Goal: Task Accomplishment & Management: Complete application form

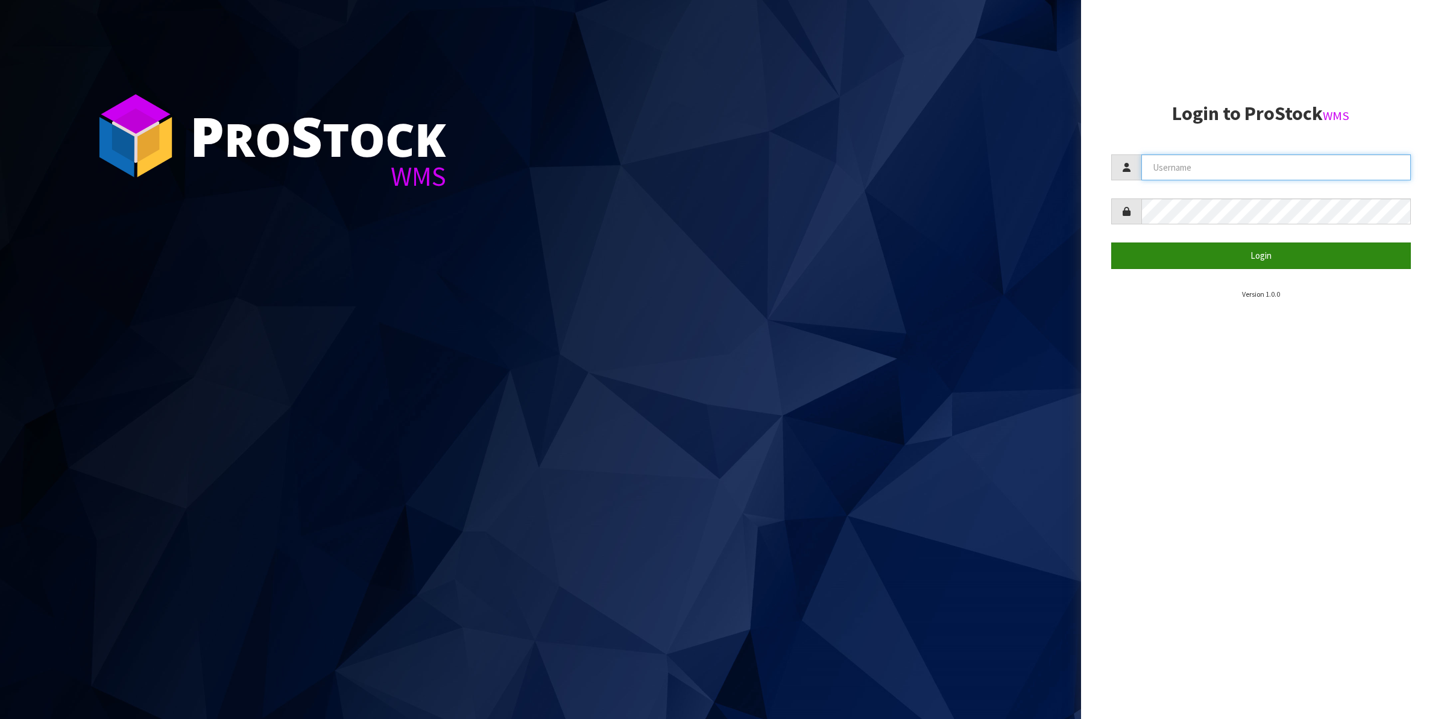
type input "Shingai"
click at [1280, 251] on button "Login" at bounding box center [1262, 255] width 300 height 26
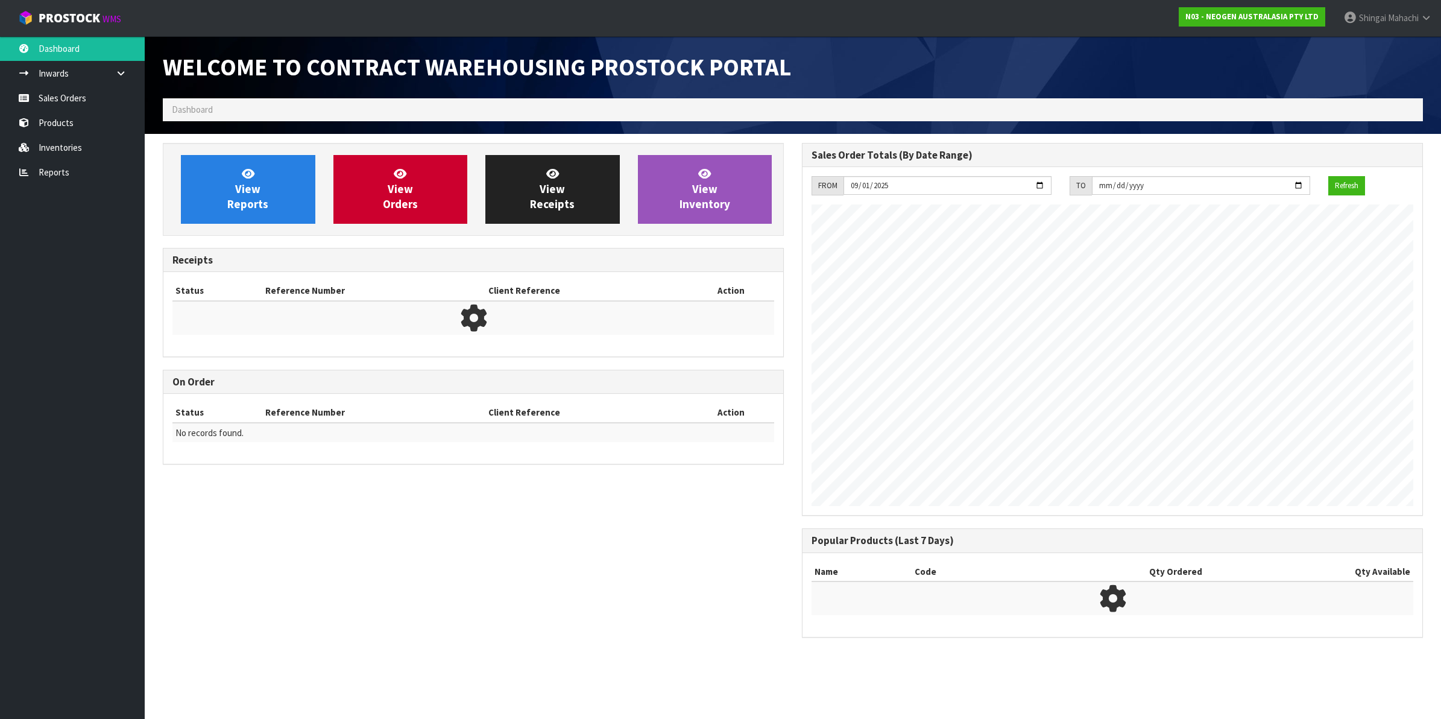
scroll to position [671, 633]
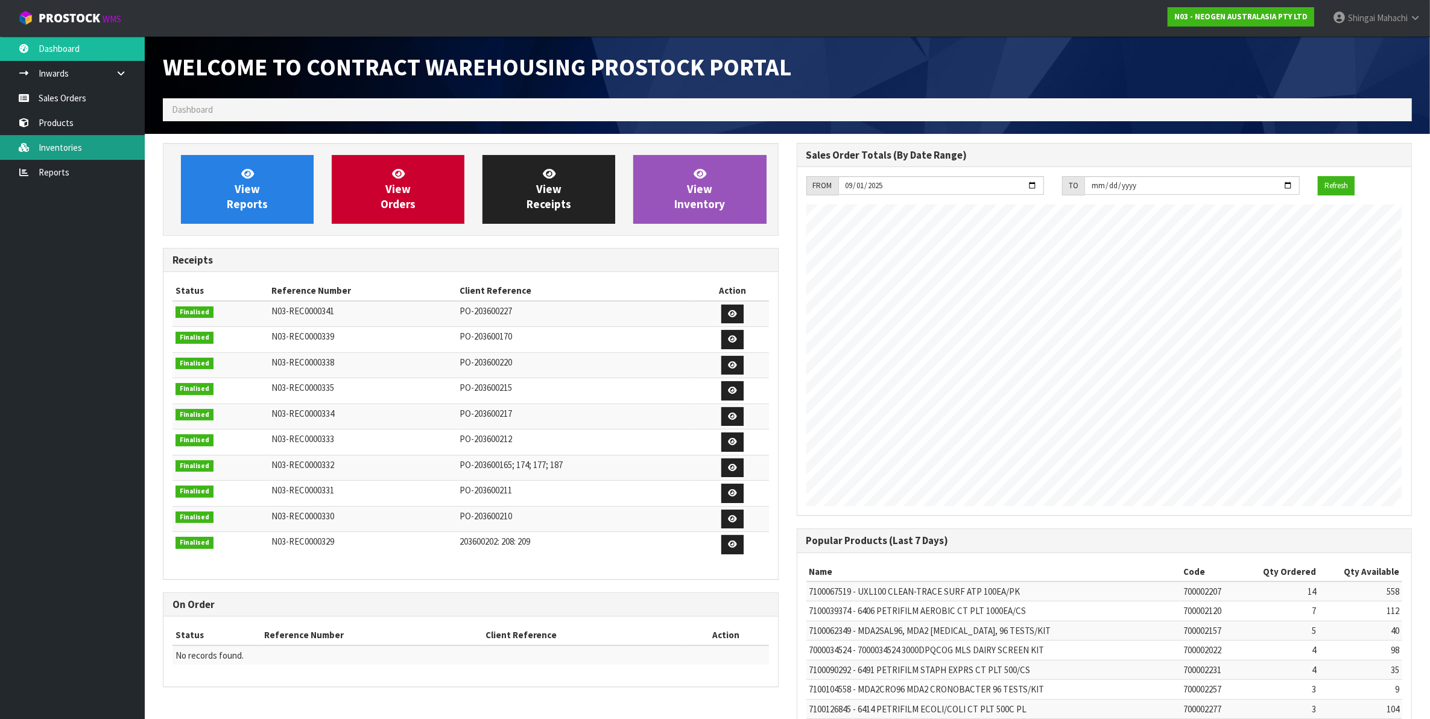
click at [63, 145] on link "Inventories" at bounding box center [72, 147] width 145 height 25
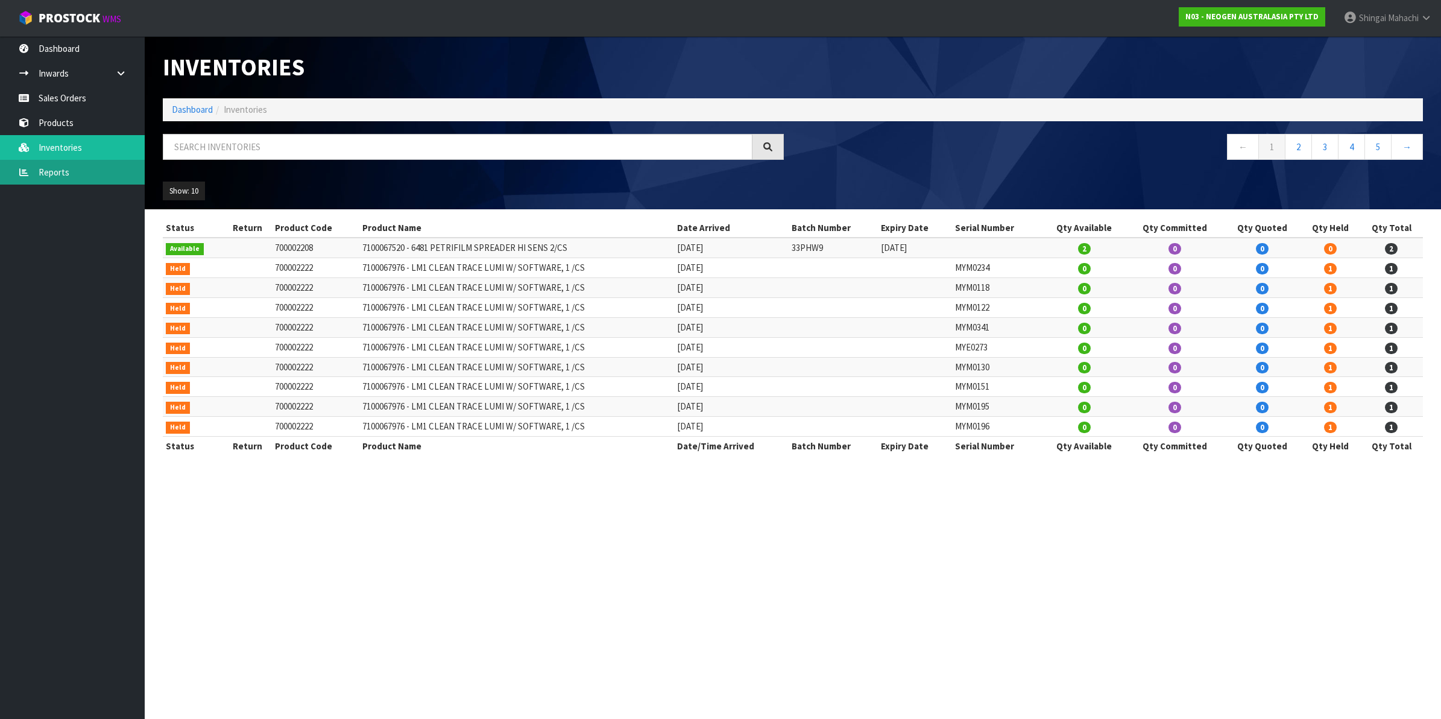
click at [55, 170] on body "Toggle navigation ProStock WMS N03 - NEOGEN AUSTRALASIA PTY LTD [PERSON_NAME] L…" at bounding box center [720, 359] width 1441 height 719
click at [55, 170] on link "Reports" at bounding box center [72, 172] width 145 height 25
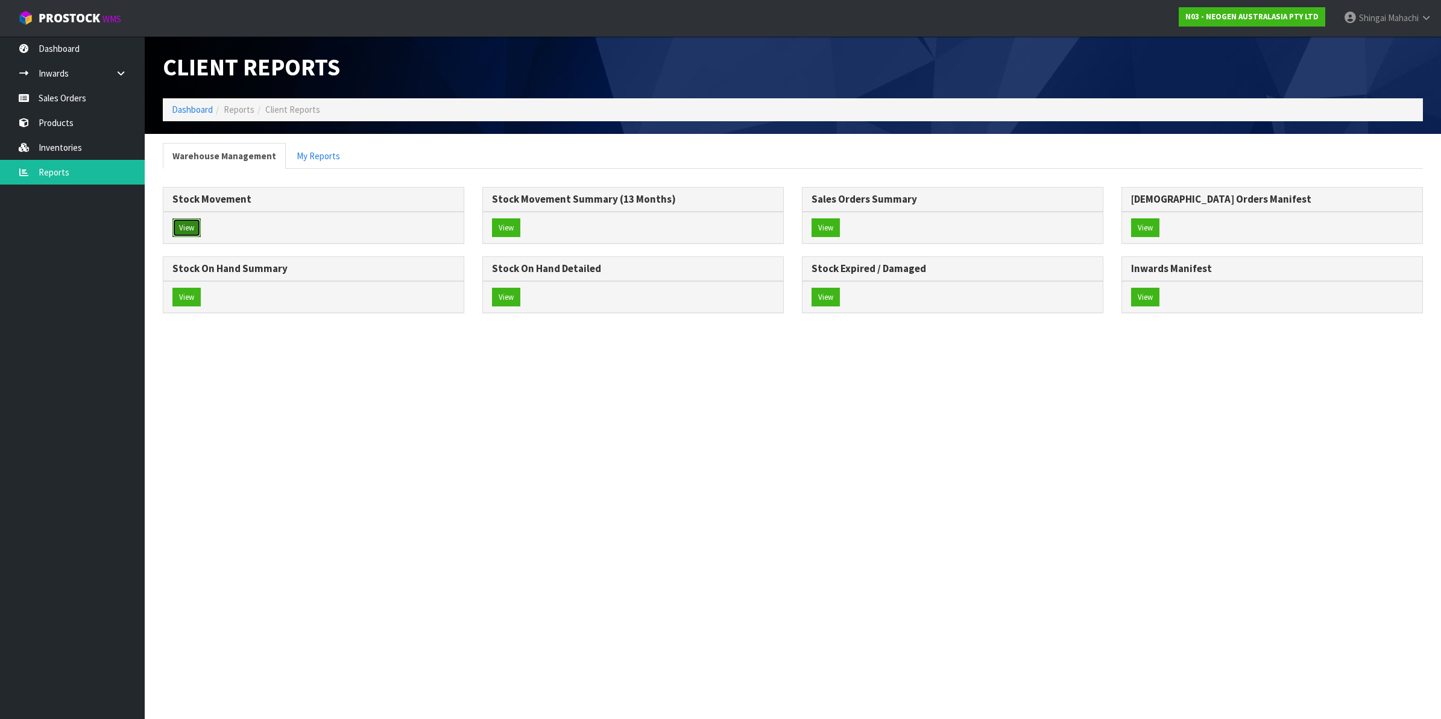
click at [188, 222] on button "View" at bounding box center [186, 227] width 28 height 19
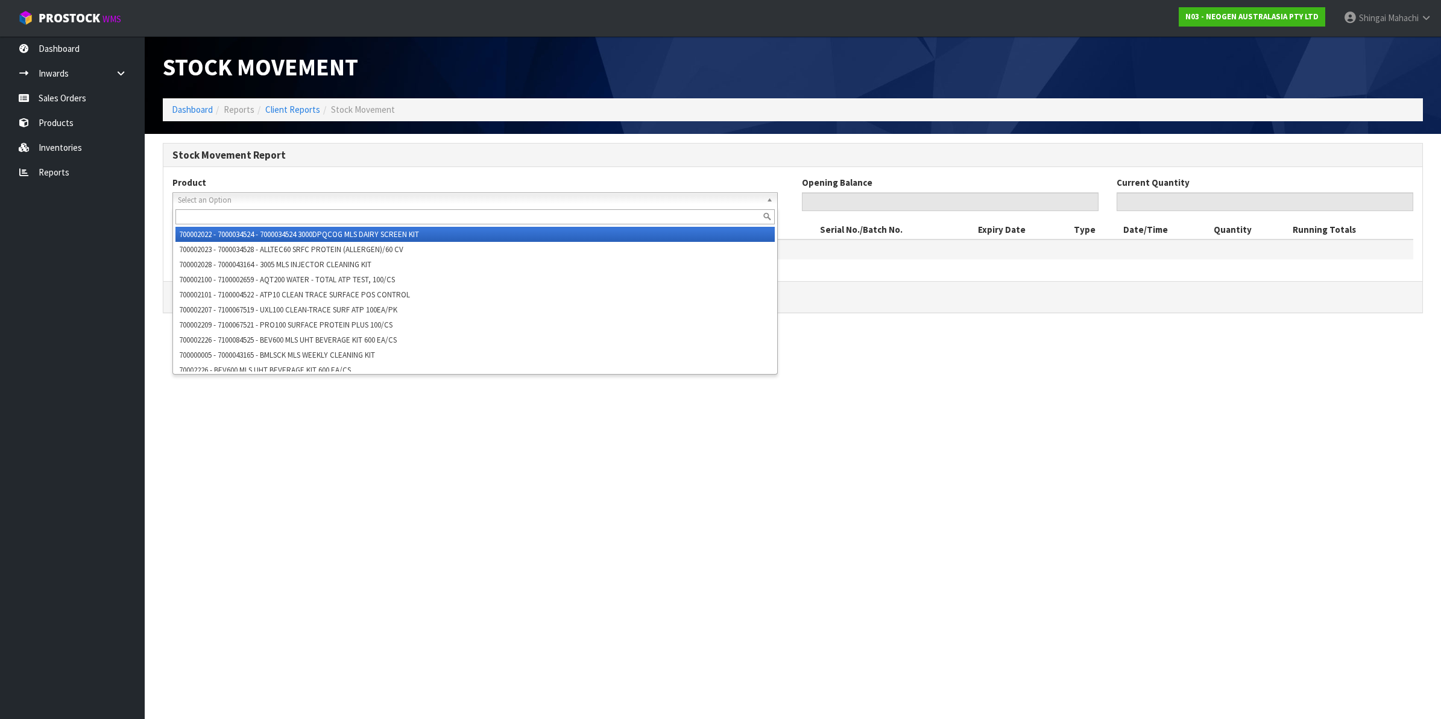
click at [242, 198] on span "Select an Option" at bounding box center [470, 200] width 584 height 14
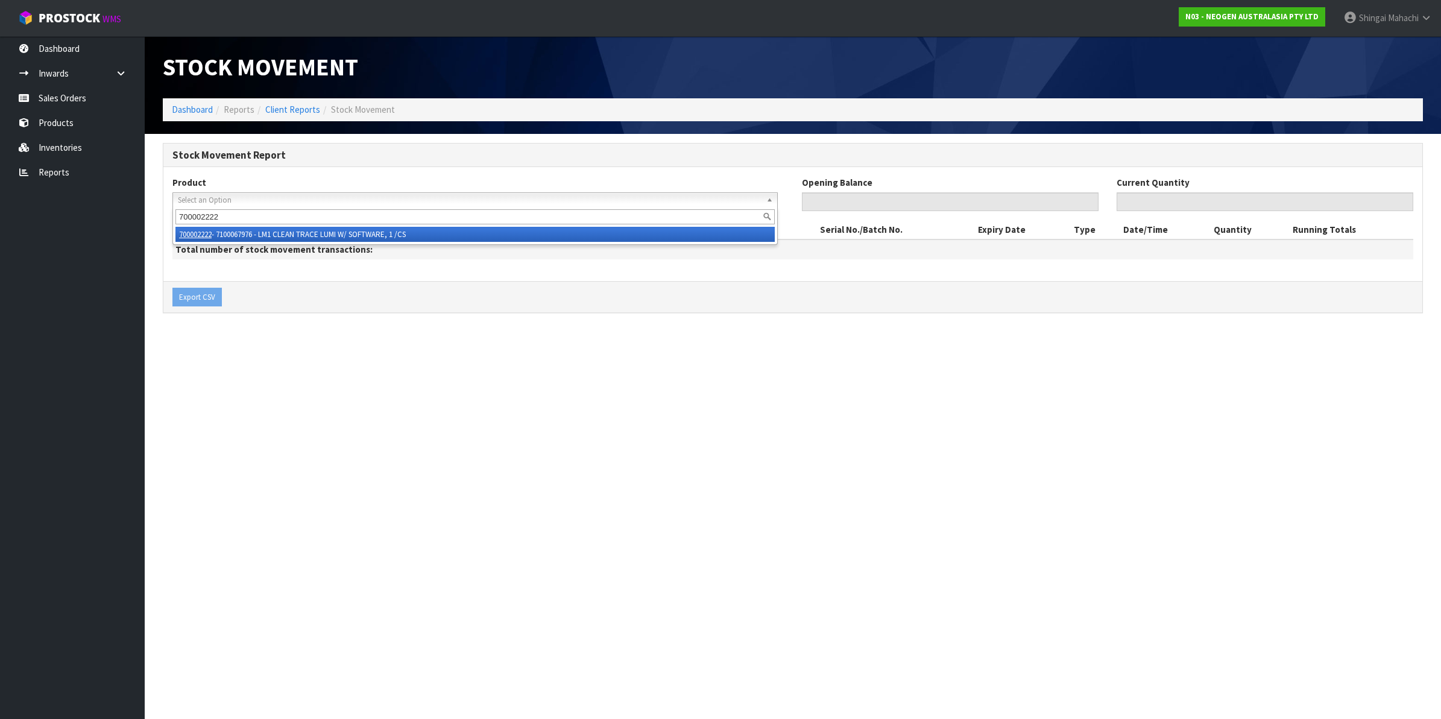
type input "700002222"
click at [318, 233] on li "700002222 - 7100067976 - LM1 CLEAN TRACE LUMI W/ SOFTWARE, 1 /CS" at bounding box center [475, 234] width 599 height 15
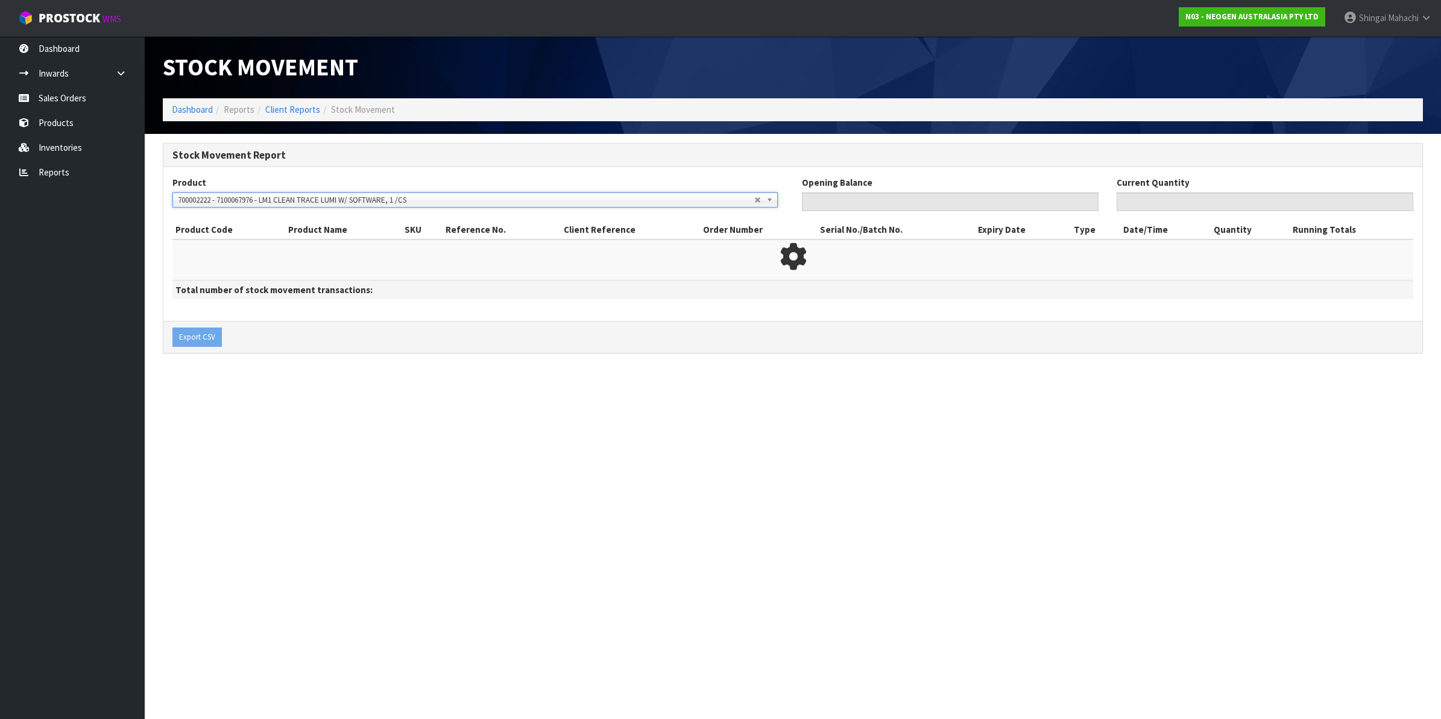
type input "0"
type input "82"
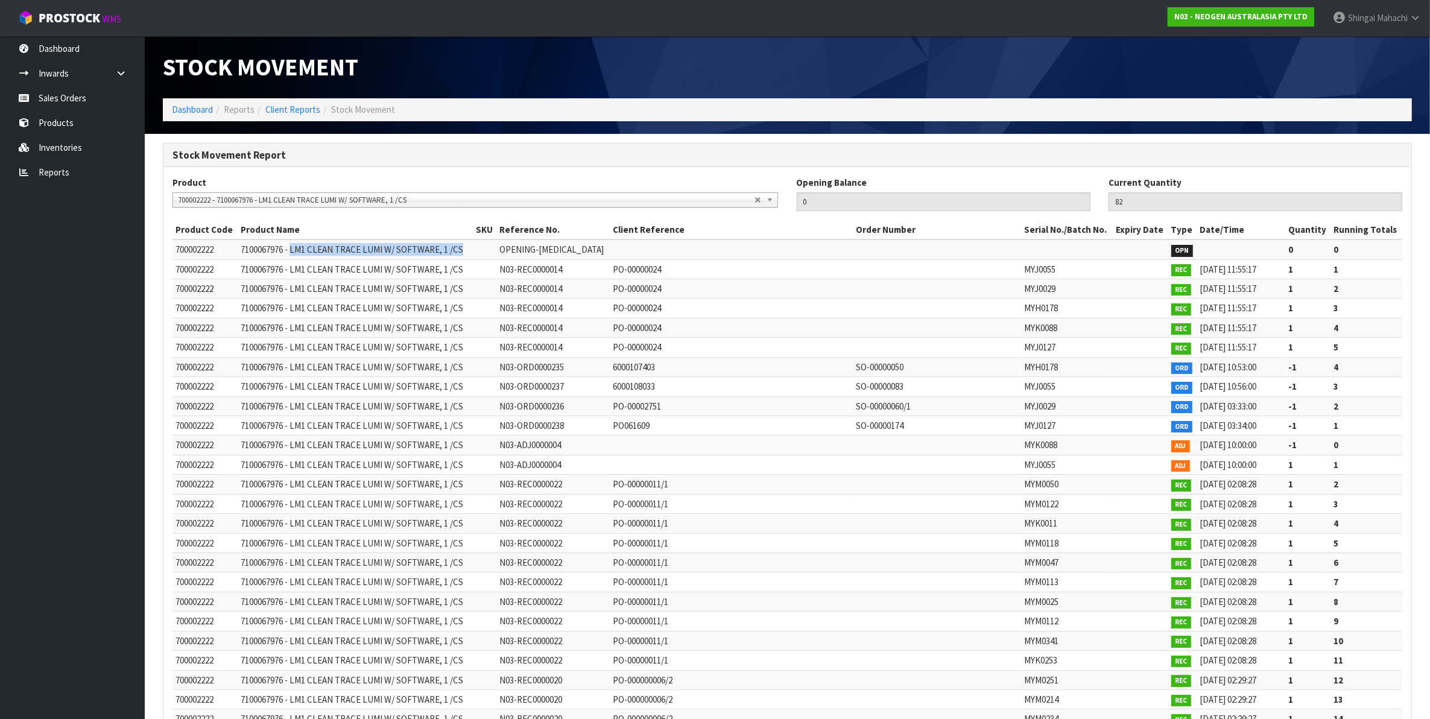
drag, startPoint x: 294, startPoint y: 248, endPoint x: 472, endPoint y: 246, distance: 178.5
click at [472, 246] on td "7100067976 - LM1 CLEAN TRACE LUMI W/ SOFTWARE, 1 /CS" at bounding box center [355, 249] width 235 height 20
copy span "LM1 CLEAN TRACE LUMI W/ SOFTWARE, 1 /CS"
click at [69, 93] on link "Sales Orders" at bounding box center [72, 98] width 145 height 25
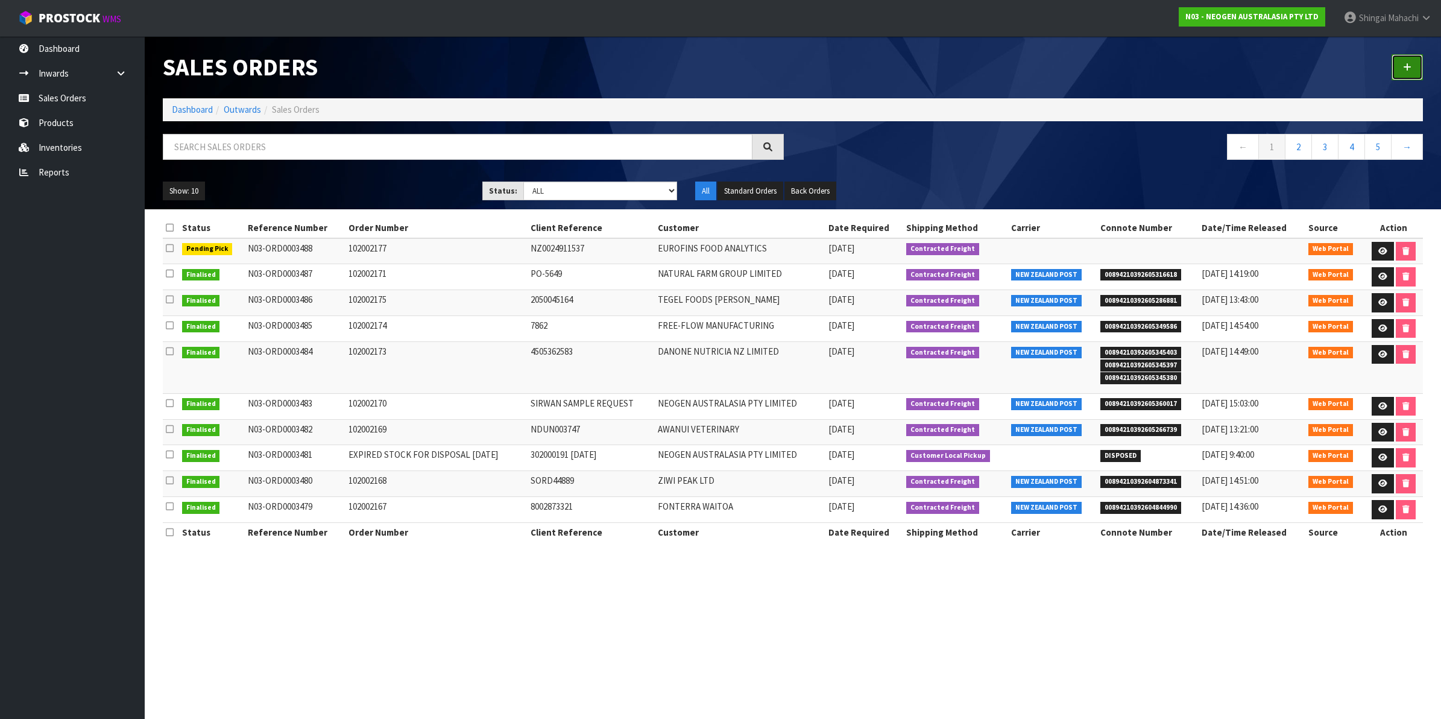
click at [1397, 64] on link at bounding box center [1407, 67] width 31 height 26
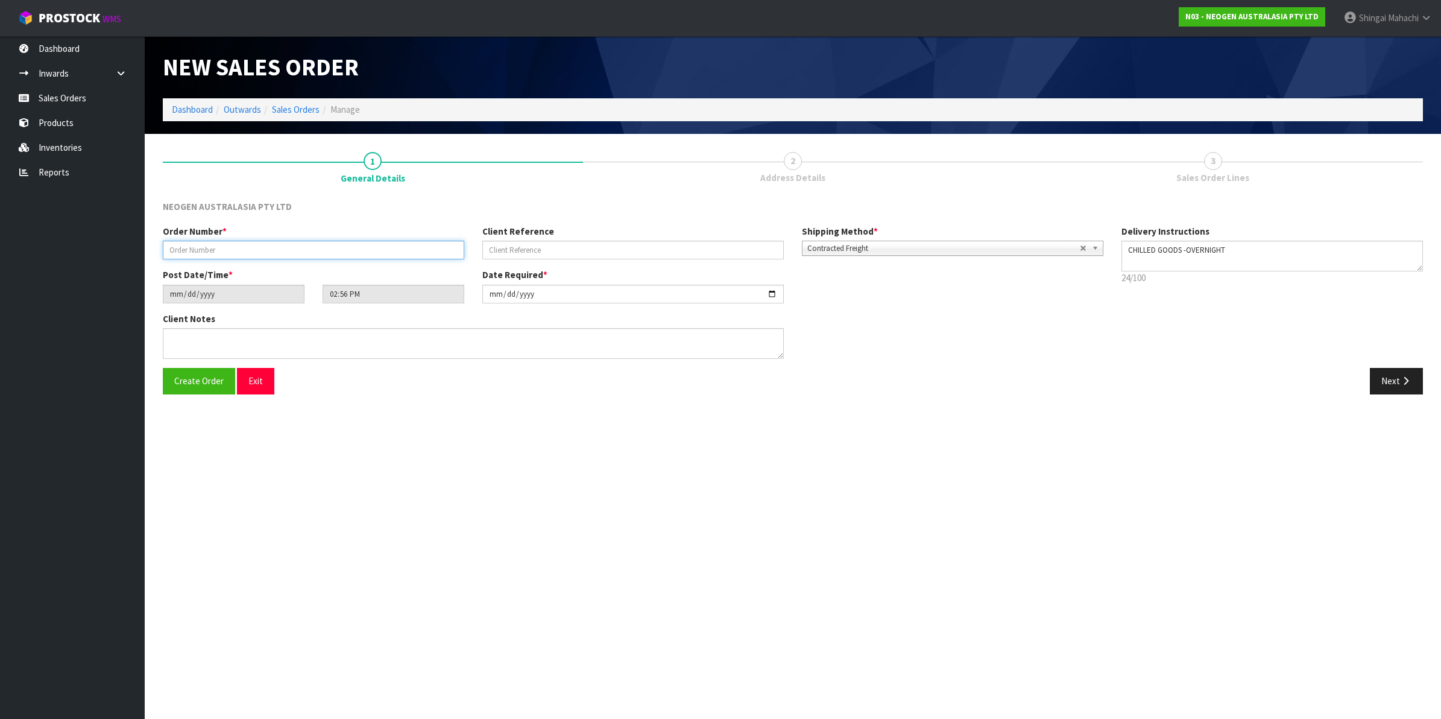
click at [216, 252] on input "text" at bounding box center [314, 250] width 302 height 19
type input "XXXXXX"
click at [1397, 378] on button "Next" at bounding box center [1396, 381] width 53 height 26
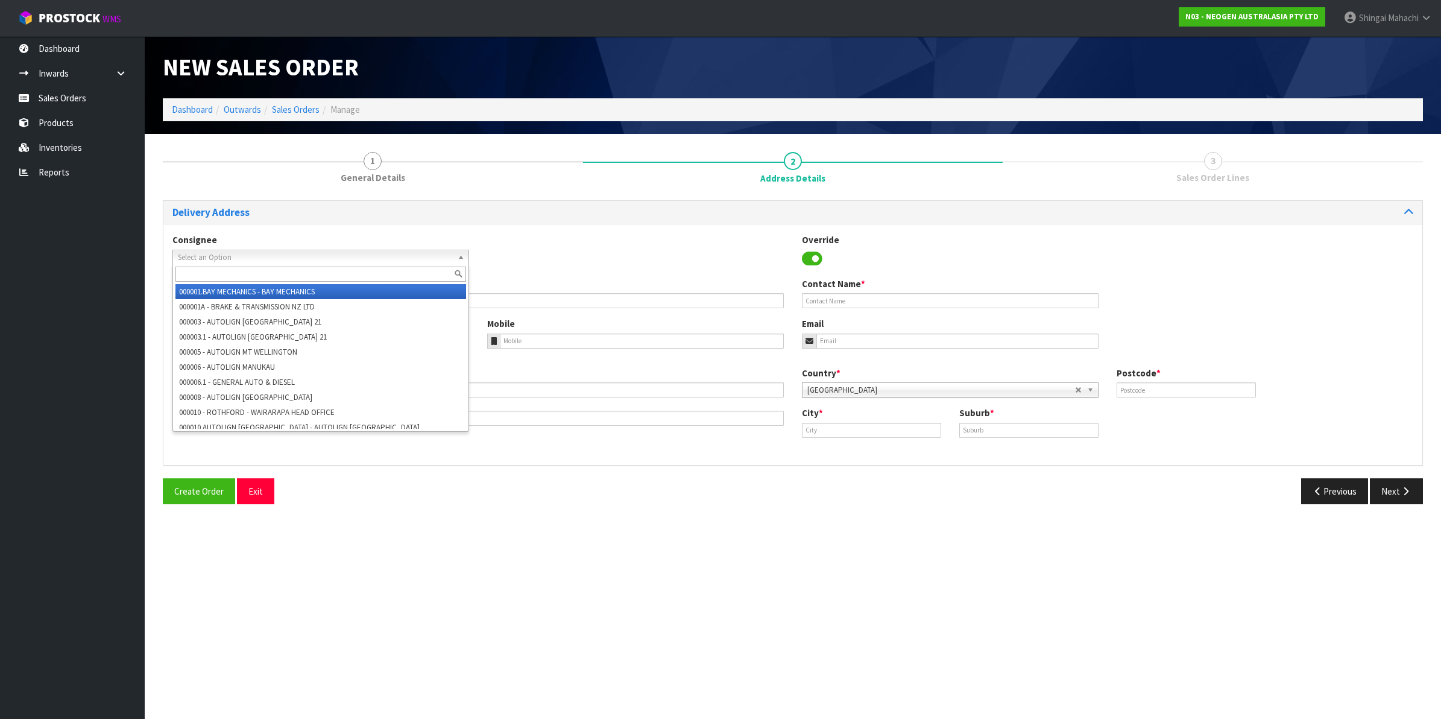
click at [372, 258] on span "Select an Option" at bounding box center [315, 257] width 275 height 14
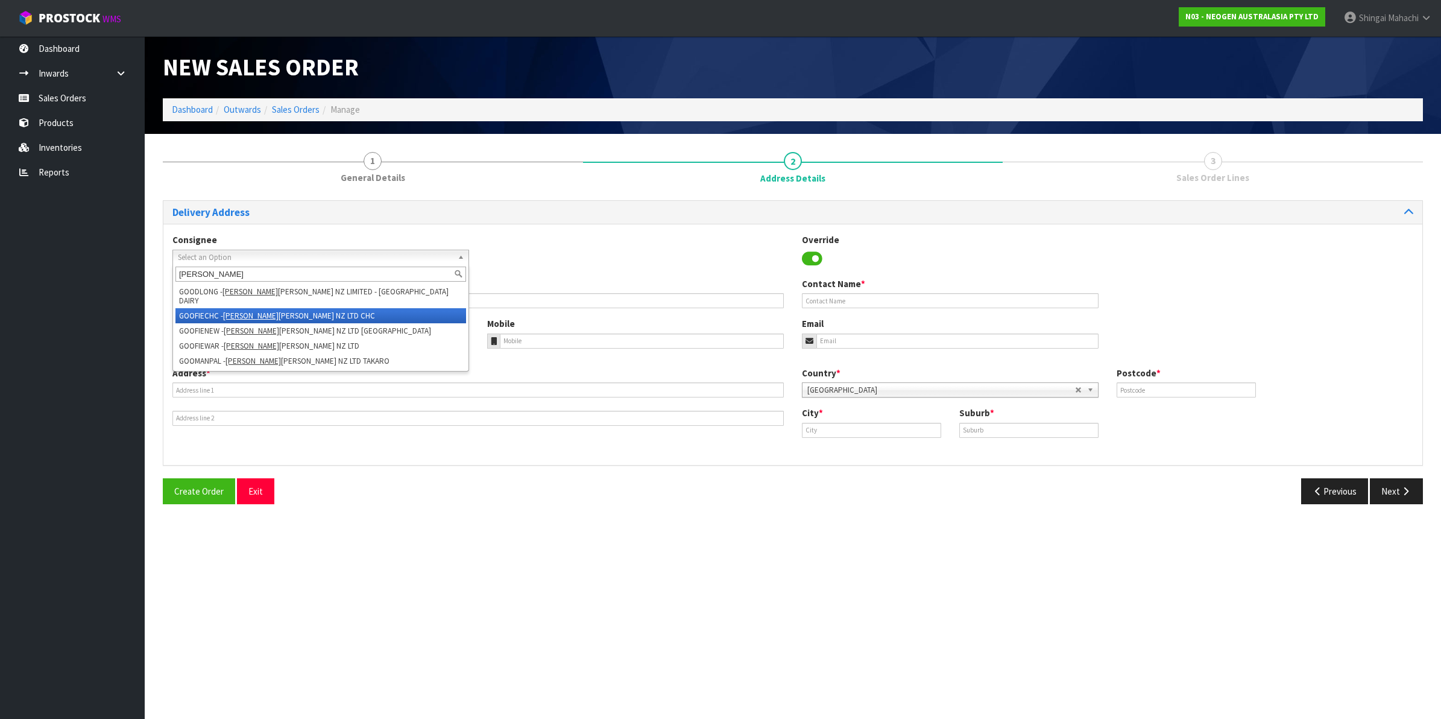
type input "[PERSON_NAME]"
click at [270, 308] on li "GOOFIECHC - [PERSON_NAME] [PERSON_NAME] NZ LTD CHC" at bounding box center [321, 315] width 291 height 15
type input "[PERSON_NAME] [PERSON_NAME] NZ LTD CHC"
type input "MEADOW FRESH DIVISION,"
type input "64 0275369409"
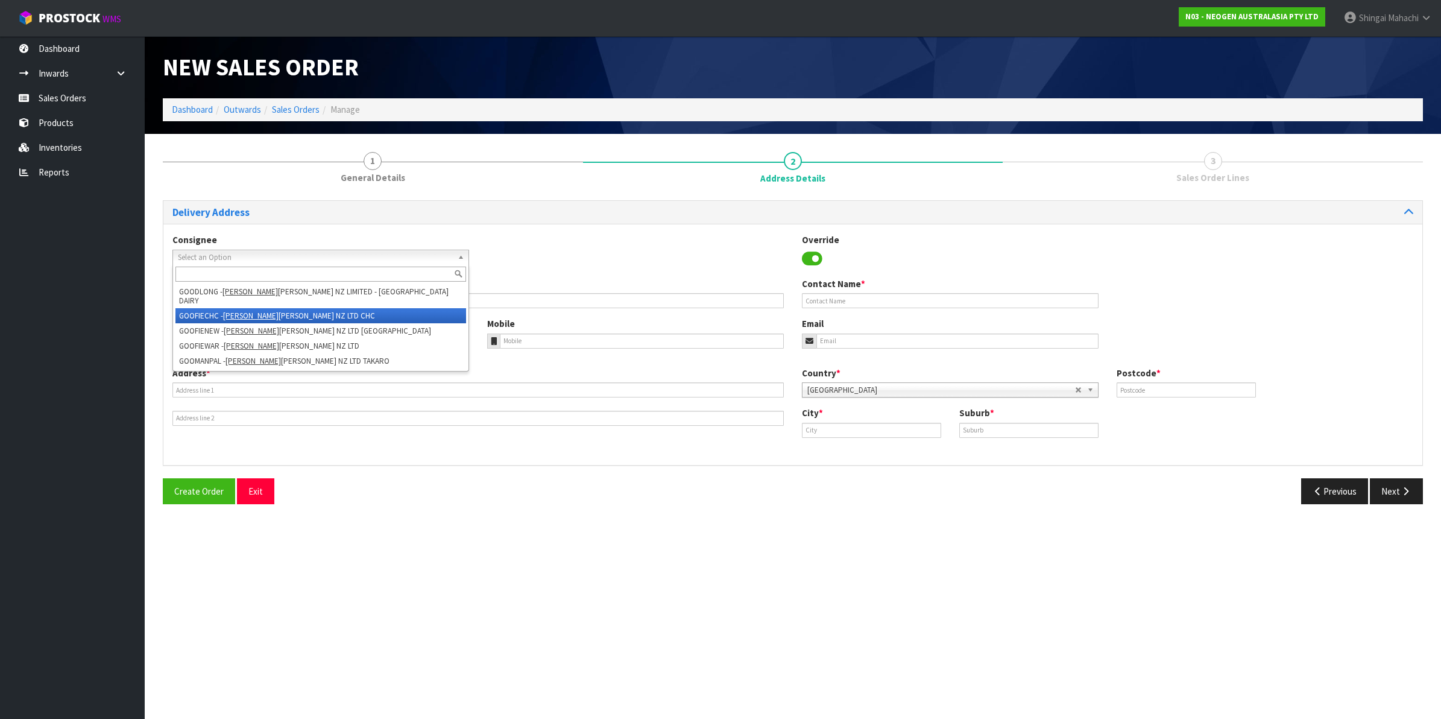
type input "[STREET_ADDRESS]"
type input "8041"
type input "[GEOGRAPHIC_DATA]"
type input "UPPER RICCARTON"
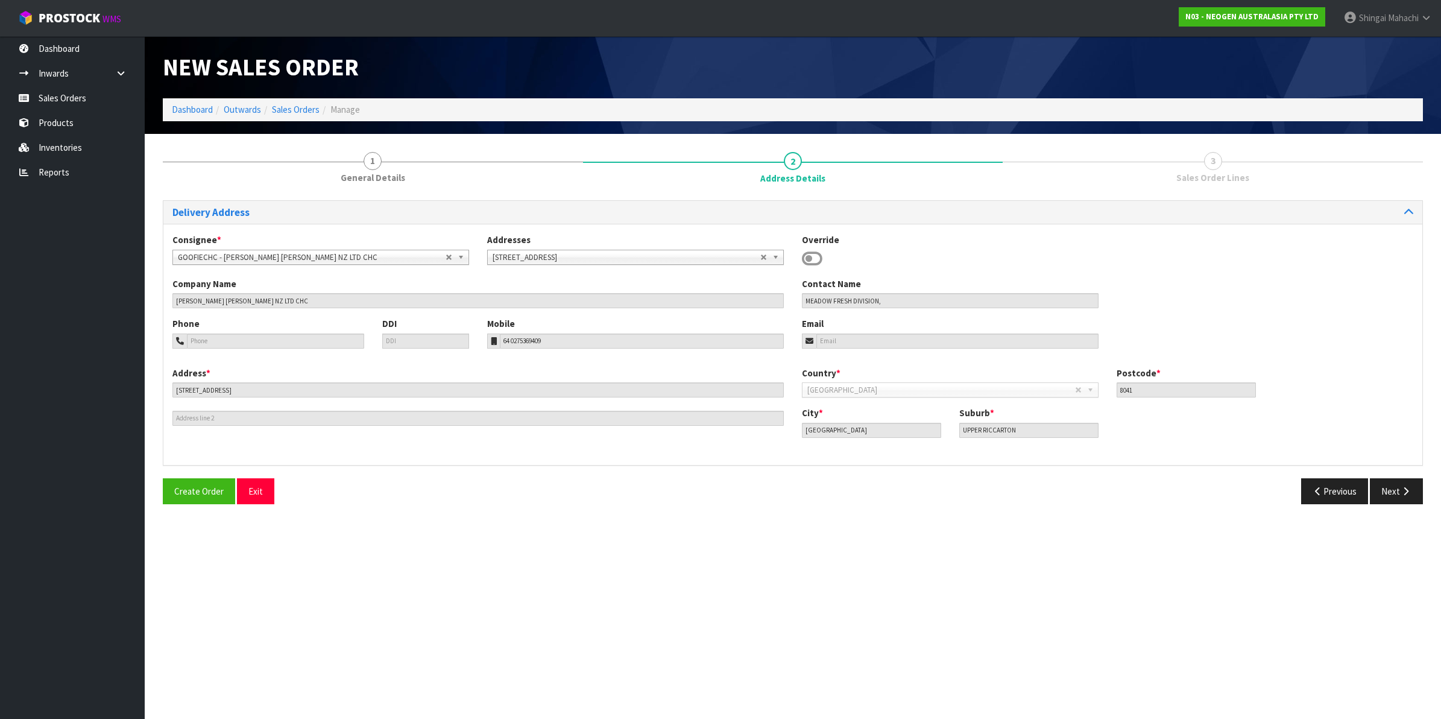
click at [583, 601] on section "New Sales Order Dashboard Outwards Sales Orders Manage New Sales Order Dashboar…" at bounding box center [720, 359] width 1441 height 719
click at [1428, 19] on icon at bounding box center [1426, 17] width 11 height 9
click at [1395, 43] on link "Logout" at bounding box center [1393, 48] width 95 height 16
